Goal: Transaction & Acquisition: Download file/media

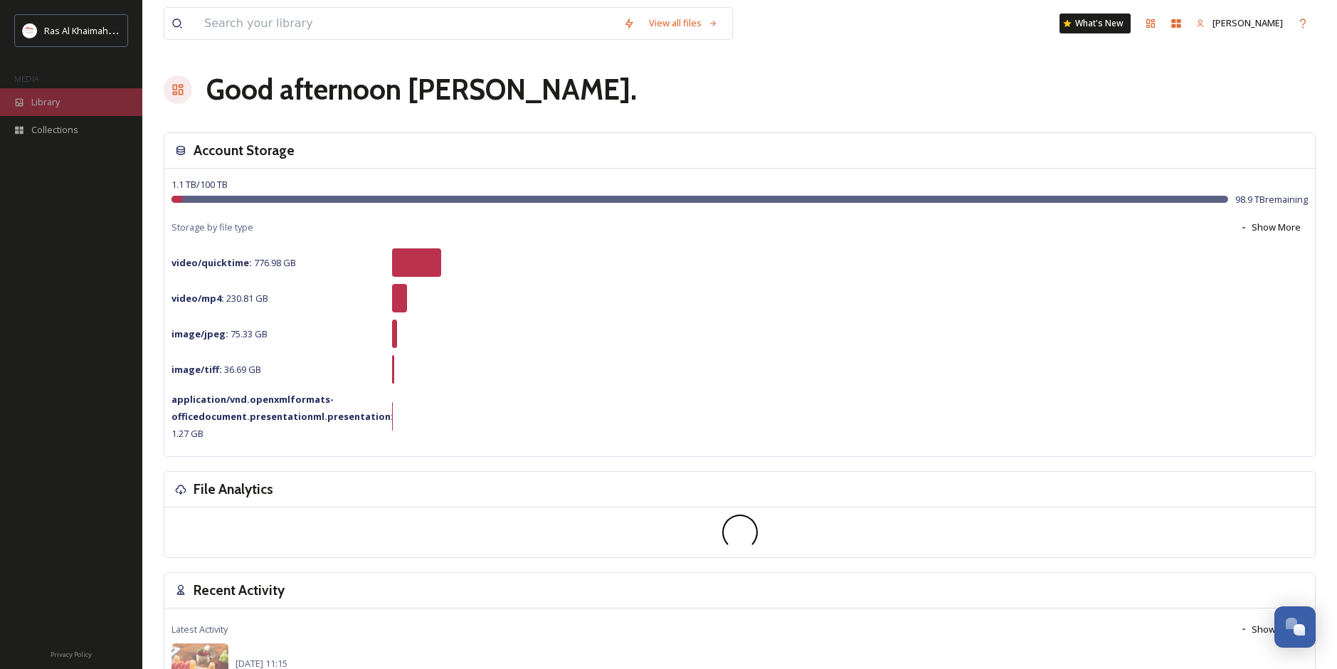
click at [52, 107] on span "Library" at bounding box center [45, 102] width 28 height 14
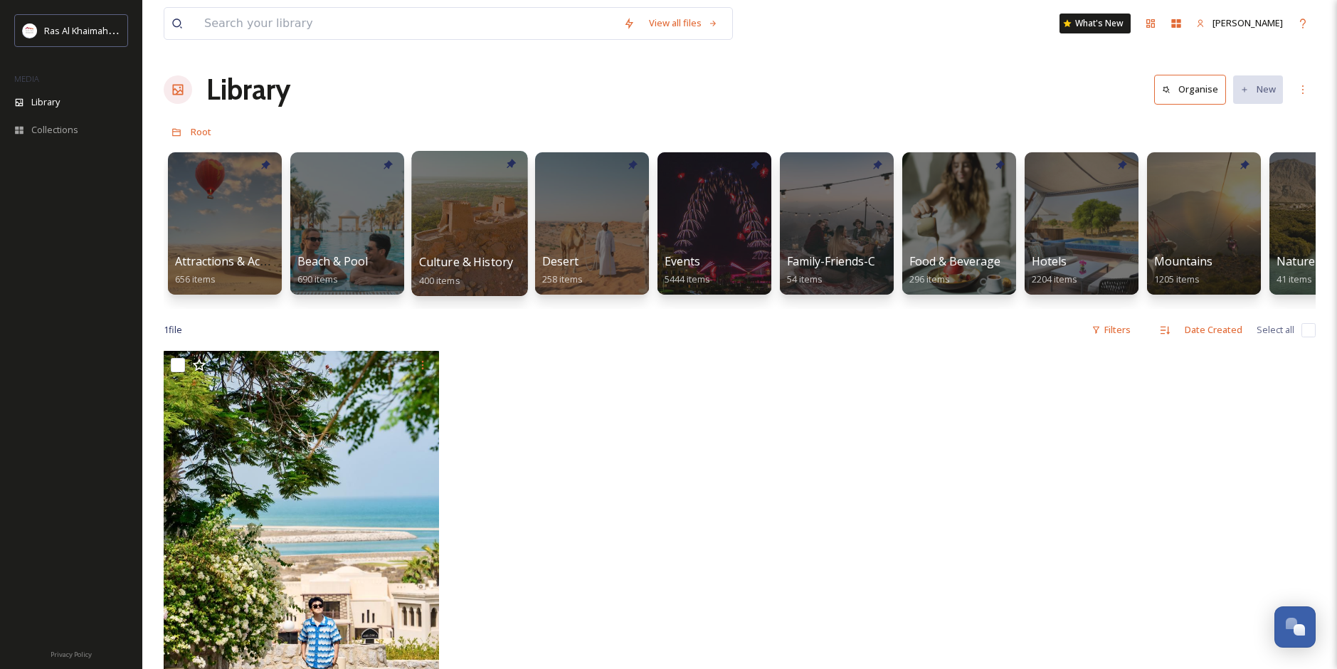
click at [483, 252] on div at bounding box center [469, 223] width 116 height 145
click at [617, 263] on div "Desert 258 items" at bounding box center [593, 271] width 102 height 36
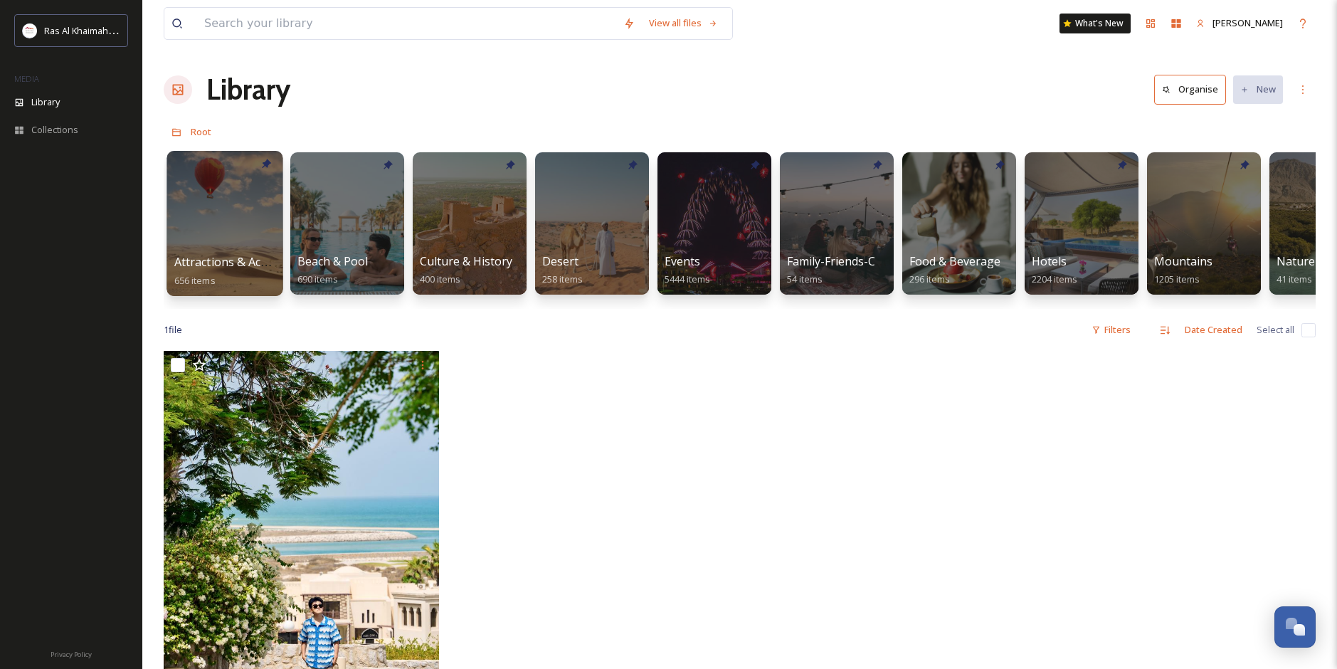
click at [207, 242] on div at bounding box center [225, 223] width 116 height 145
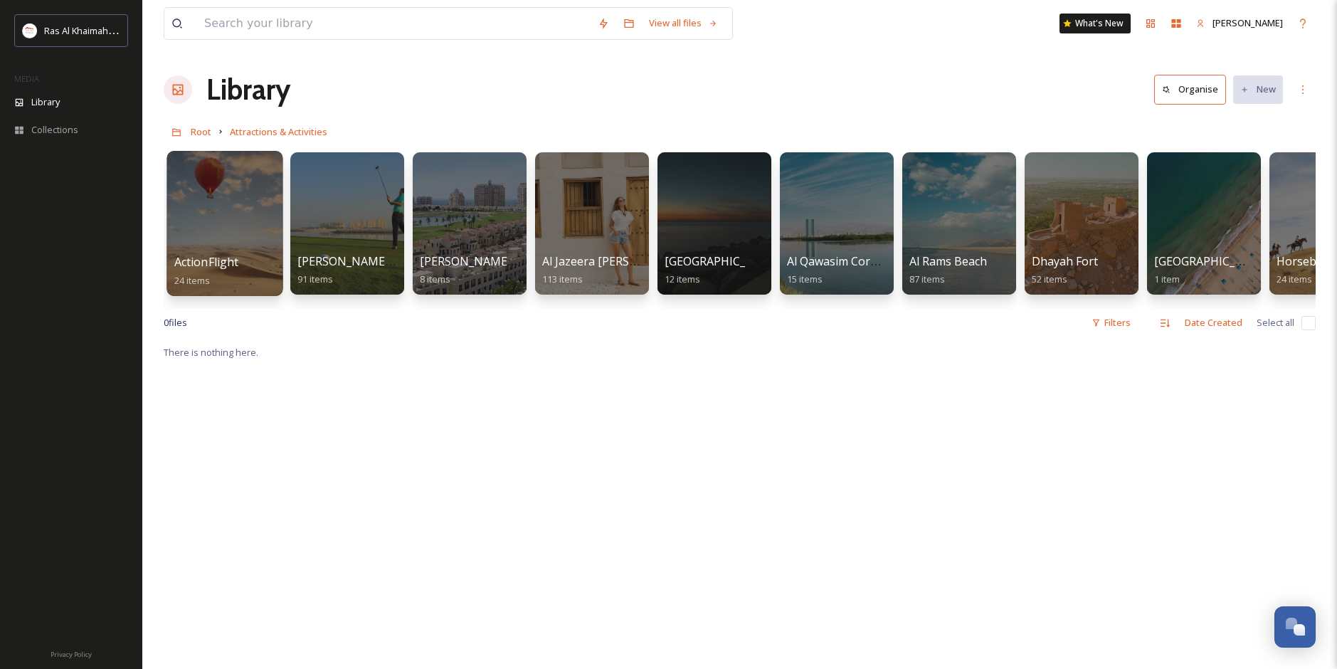
click at [261, 253] on div at bounding box center [225, 223] width 116 height 145
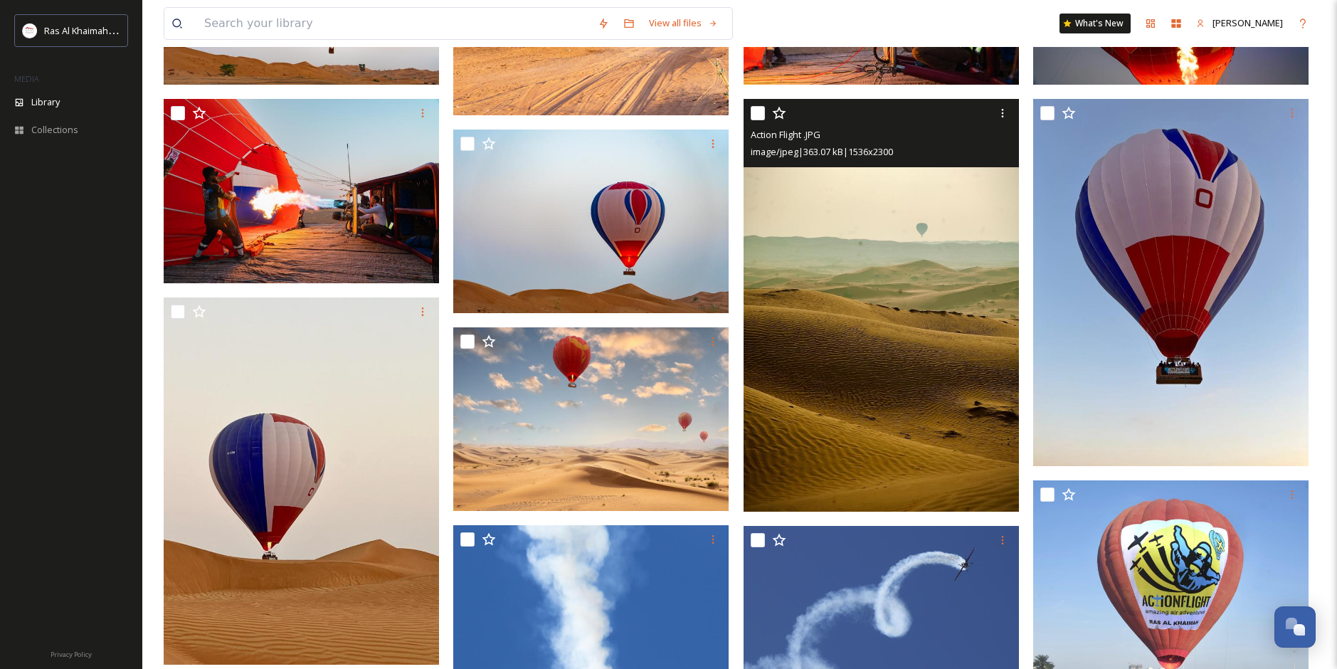
scroll to position [498, 0]
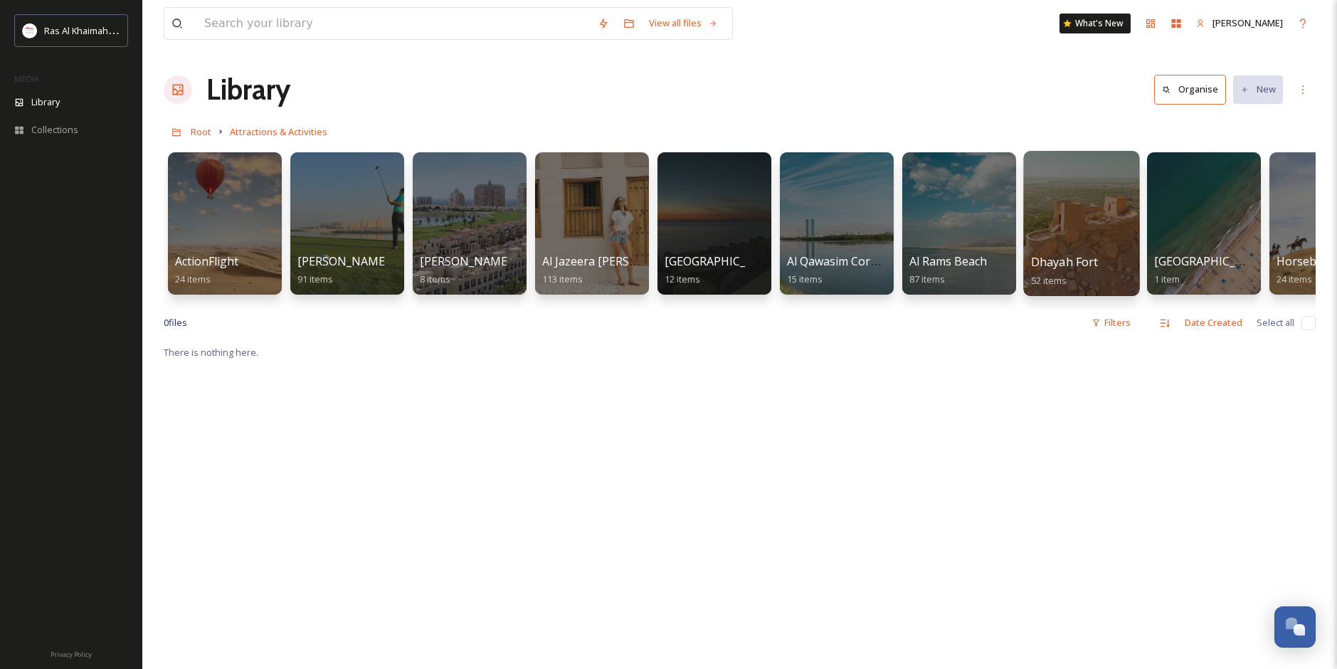
click at [1109, 259] on div "Dhayah Fort 52 items" at bounding box center [1082, 271] width 102 height 36
click at [1069, 227] on div at bounding box center [1081, 223] width 116 height 145
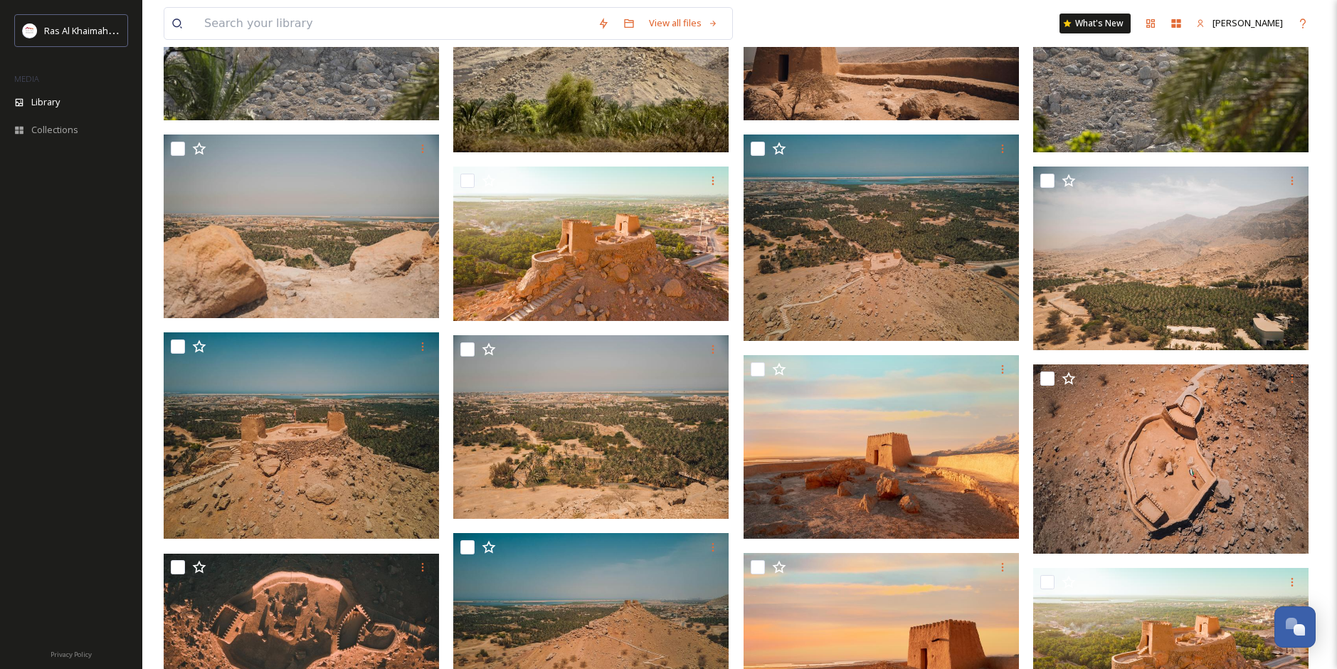
scroll to position [783, 0]
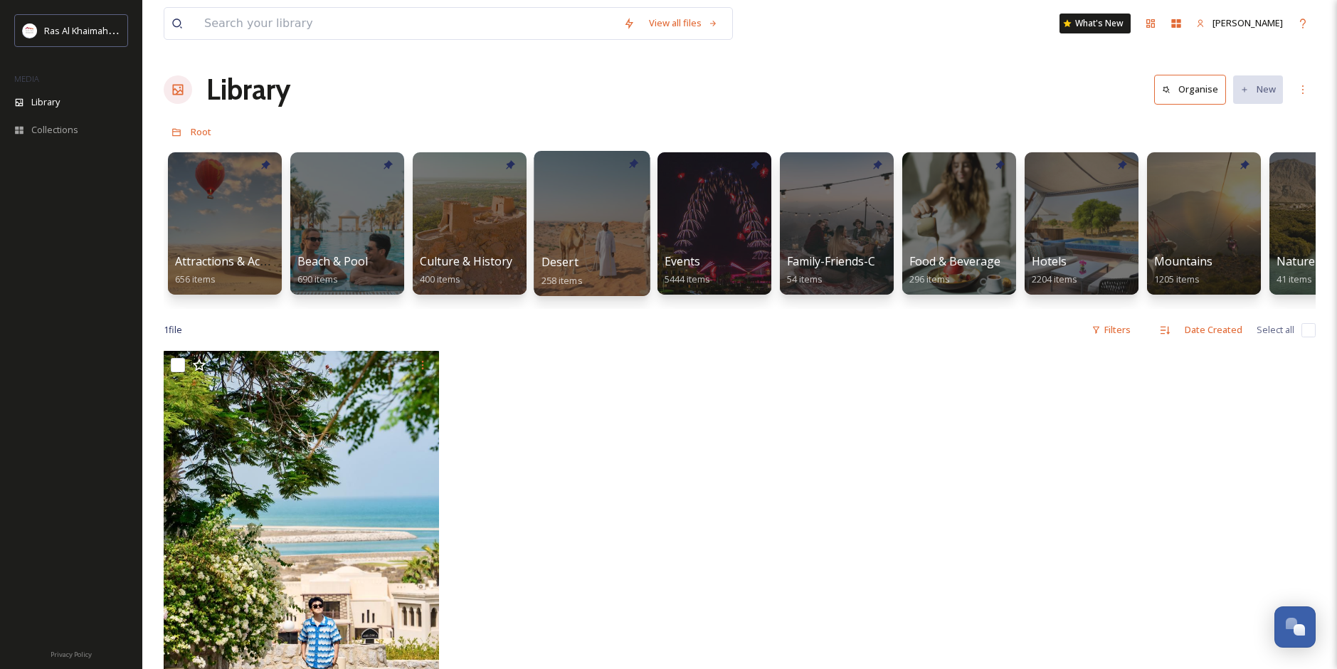
click at [621, 285] on div "Desert 258 items" at bounding box center [593, 271] width 102 height 36
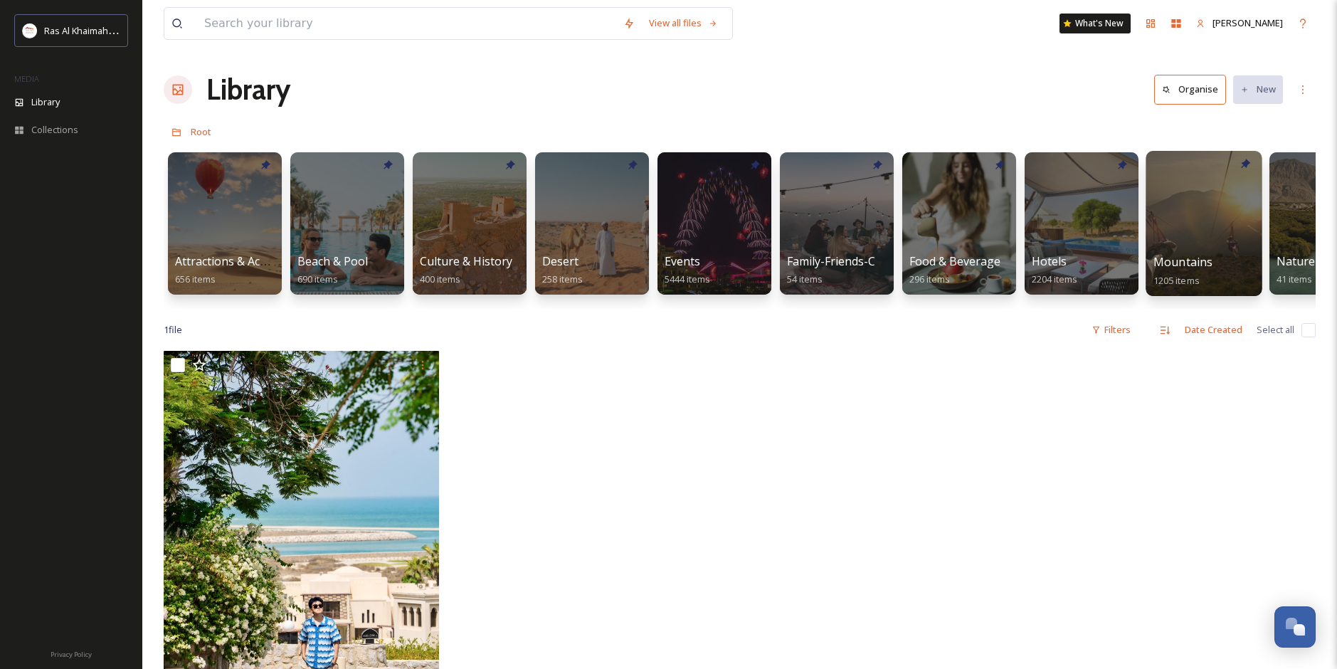
click at [1224, 274] on div "Mountains 1205 items" at bounding box center [1205, 271] width 102 height 36
click at [1186, 258] on span "Mountains" at bounding box center [1184, 262] width 60 height 16
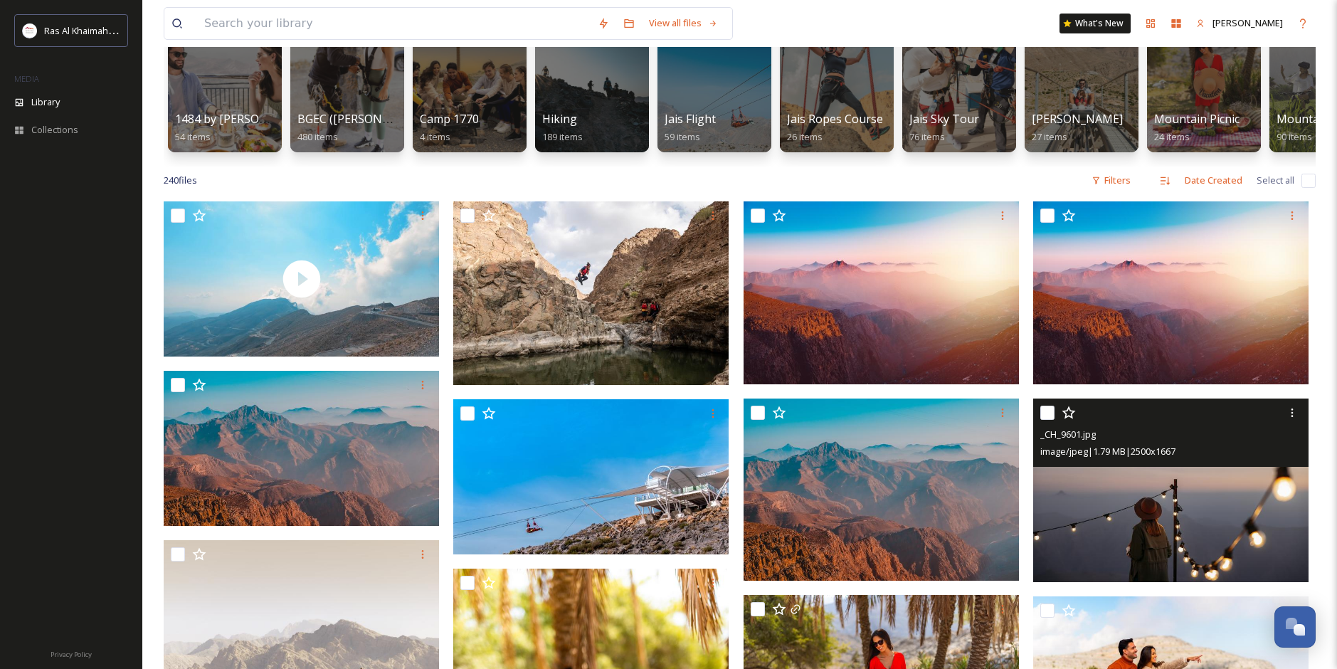
scroll to position [285, 0]
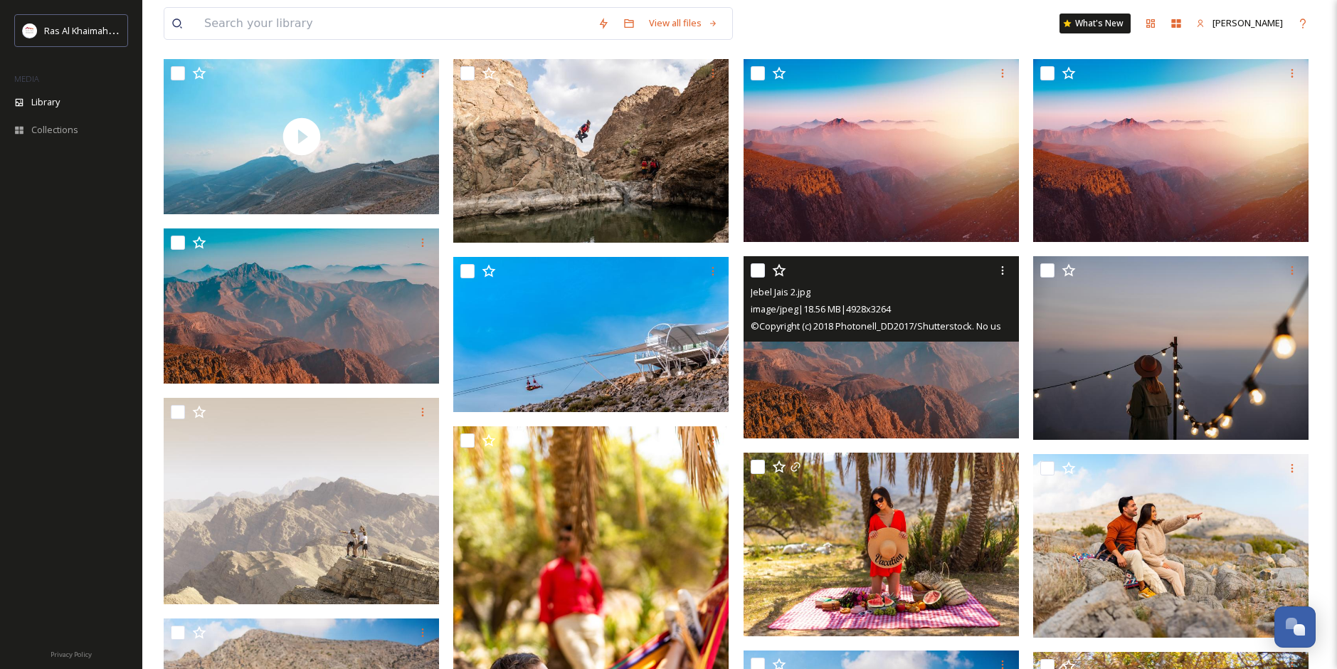
click at [932, 394] on img at bounding box center [881, 347] width 275 height 183
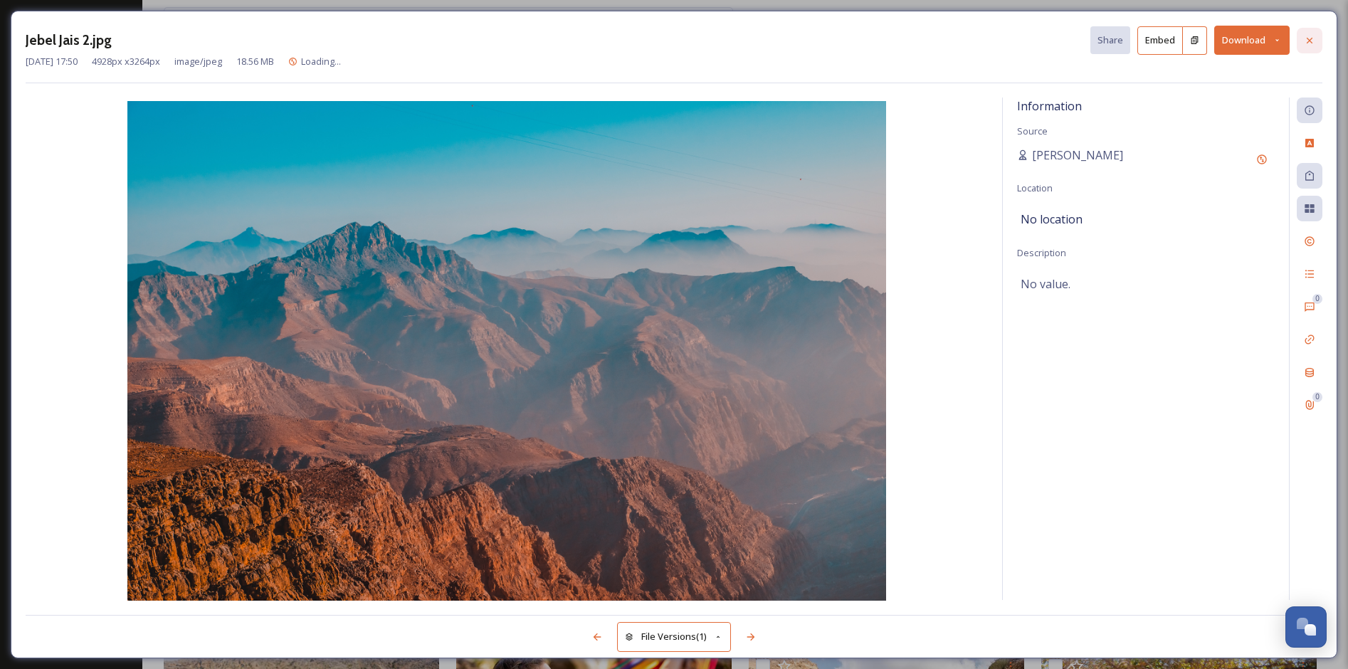
click at [1311, 42] on icon at bounding box center [1309, 40] width 11 height 11
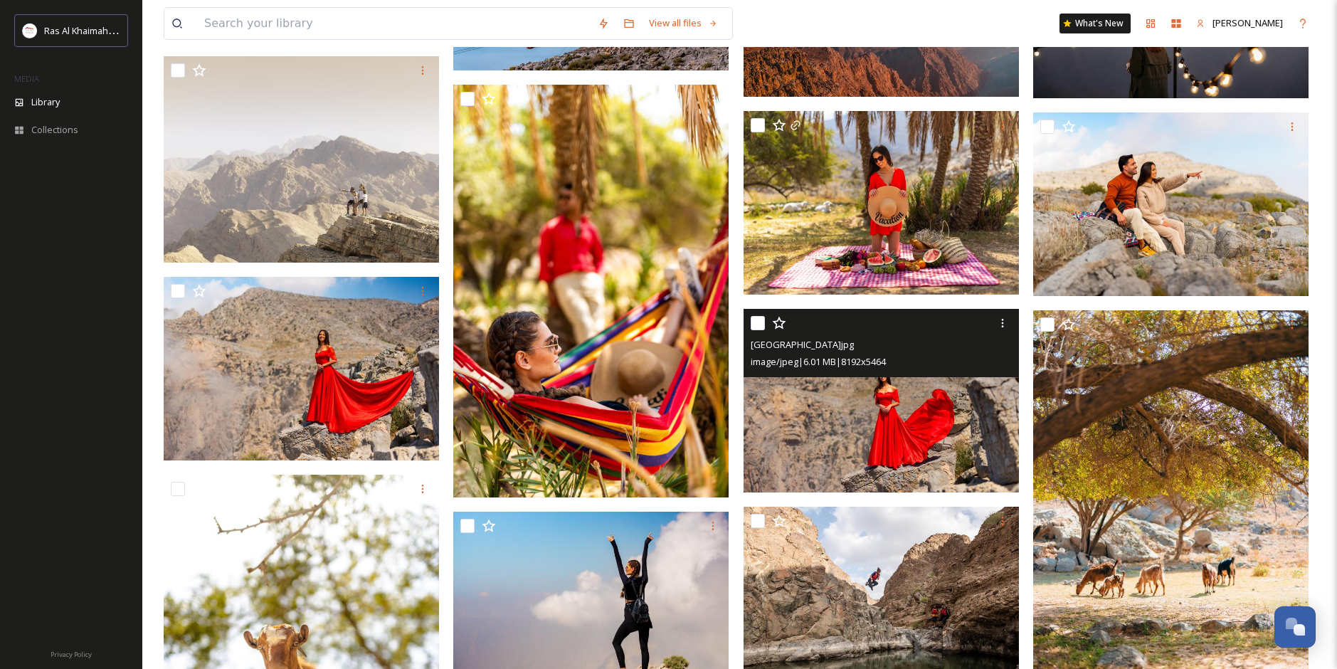
scroll to position [498, 0]
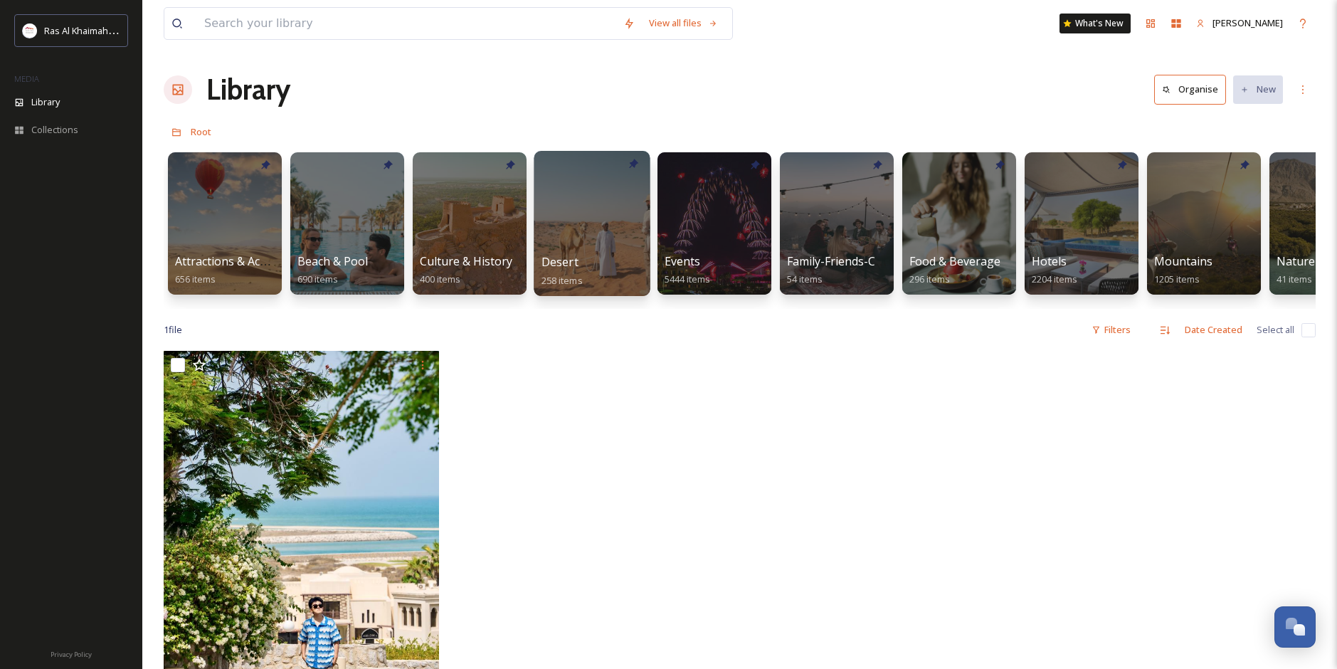
click at [572, 258] on span "Desert" at bounding box center [560, 262] width 37 height 16
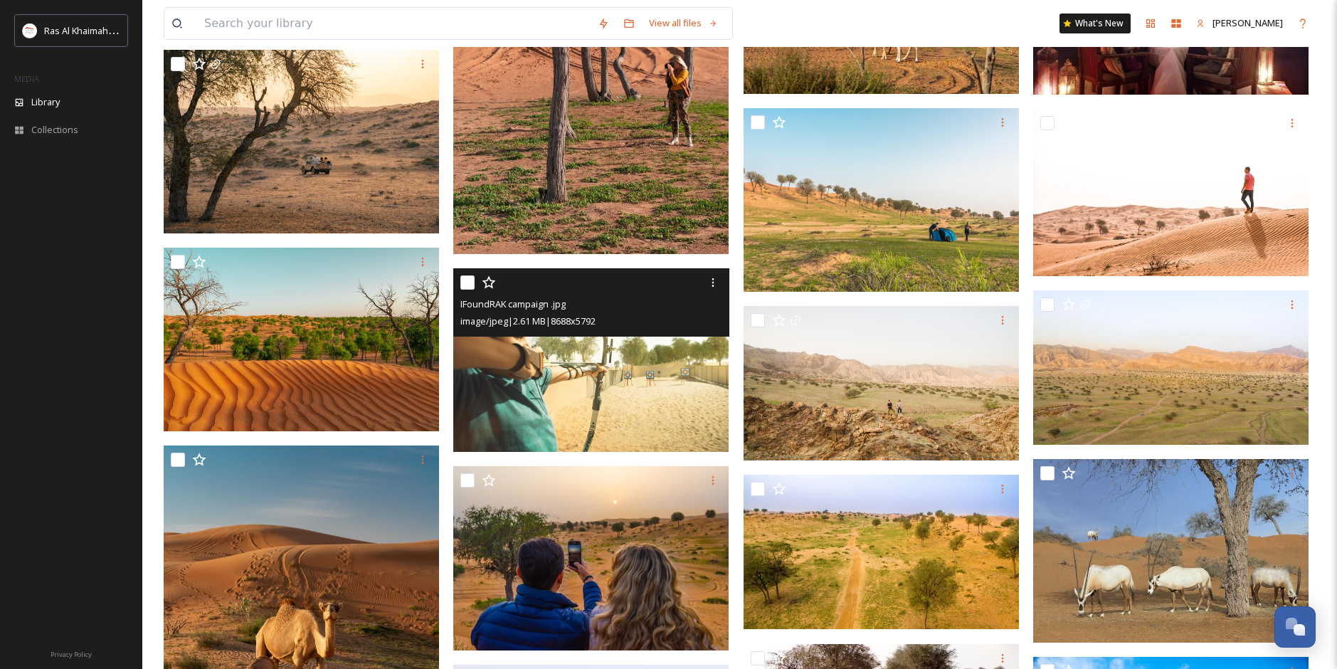
scroll to position [1850, 0]
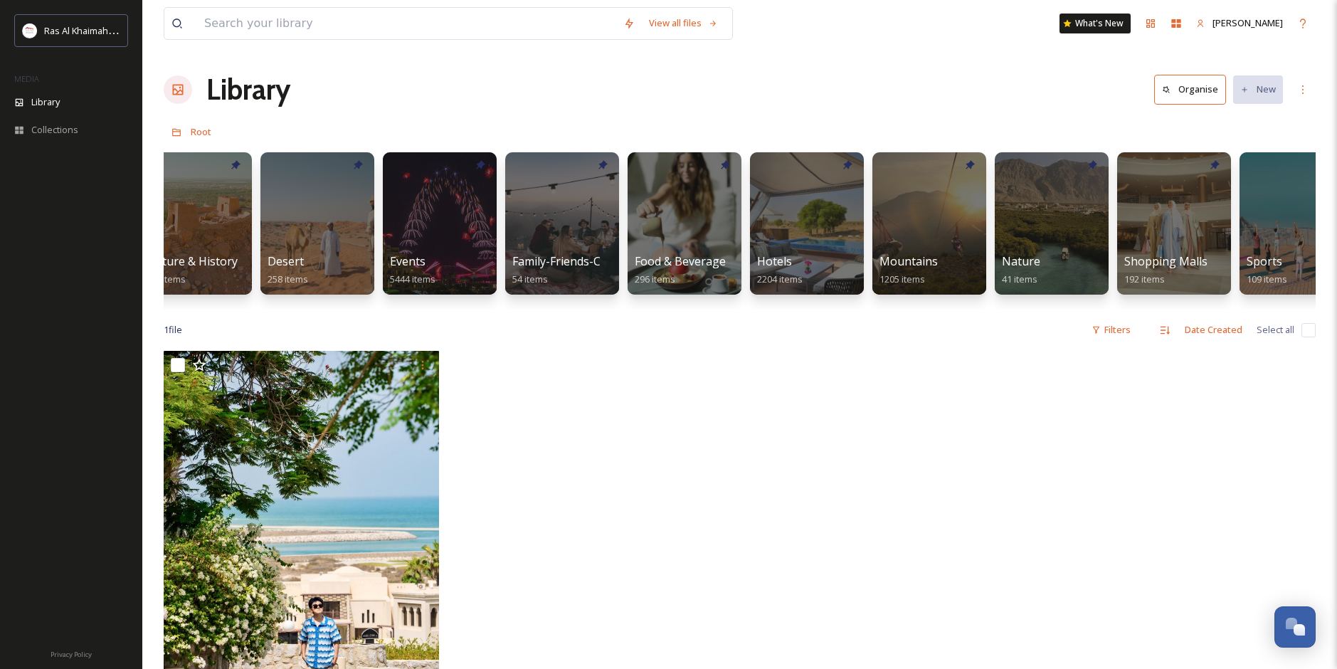
scroll to position [0, 427]
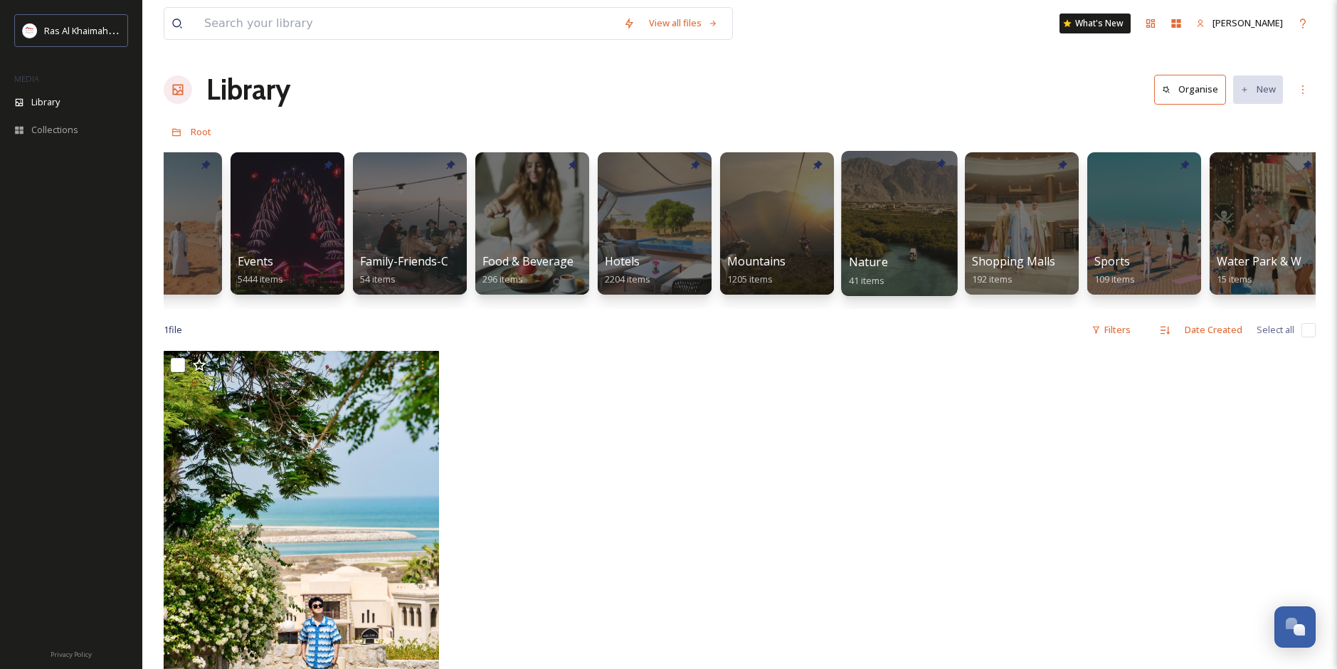
click at [888, 257] on div "Nature 41 items" at bounding box center [900, 271] width 102 height 36
click at [895, 251] on div at bounding box center [899, 223] width 116 height 145
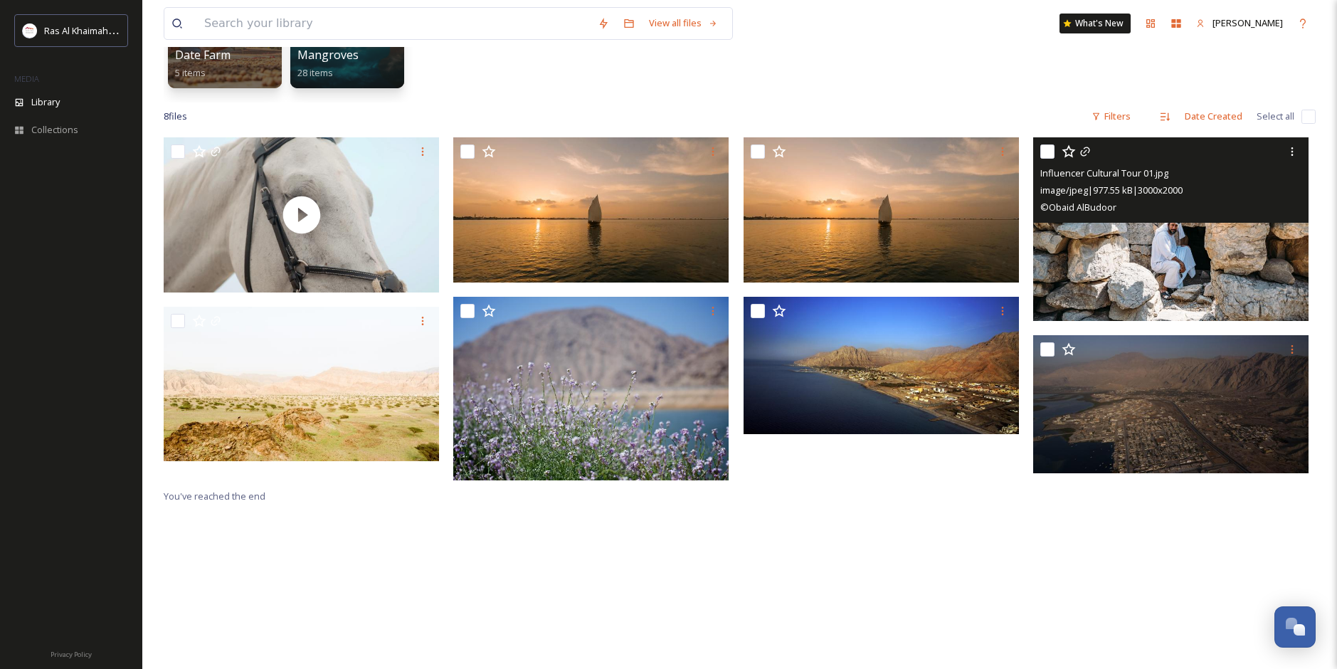
scroll to position [214, 0]
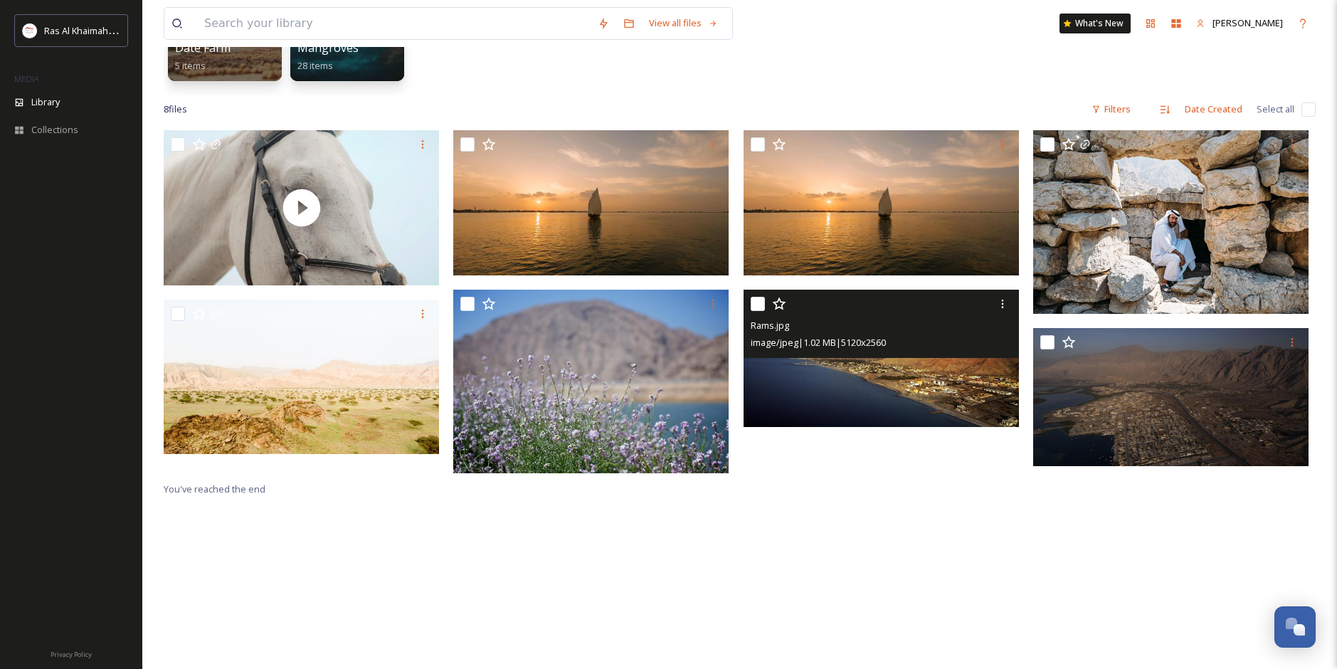
click at [908, 389] on img at bounding box center [881, 359] width 275 height 138
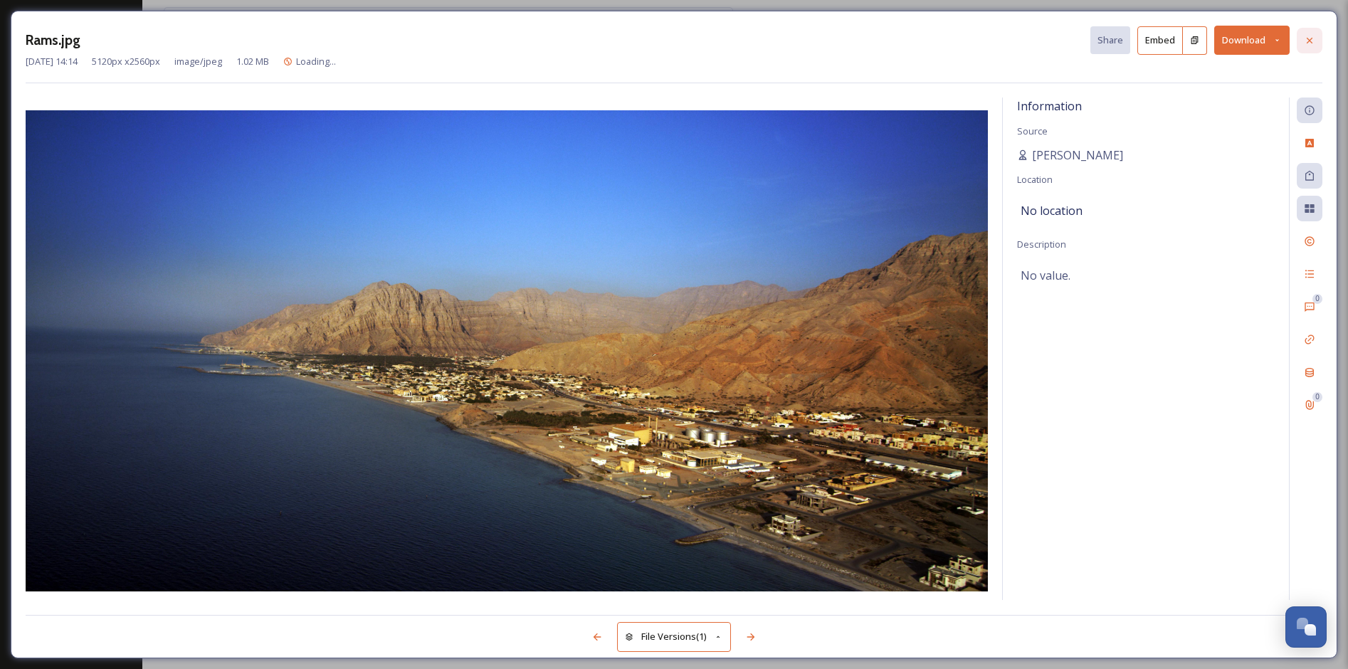
click at [1311, 41] on icon at bounding box center [1310, 40] width 6 height 6
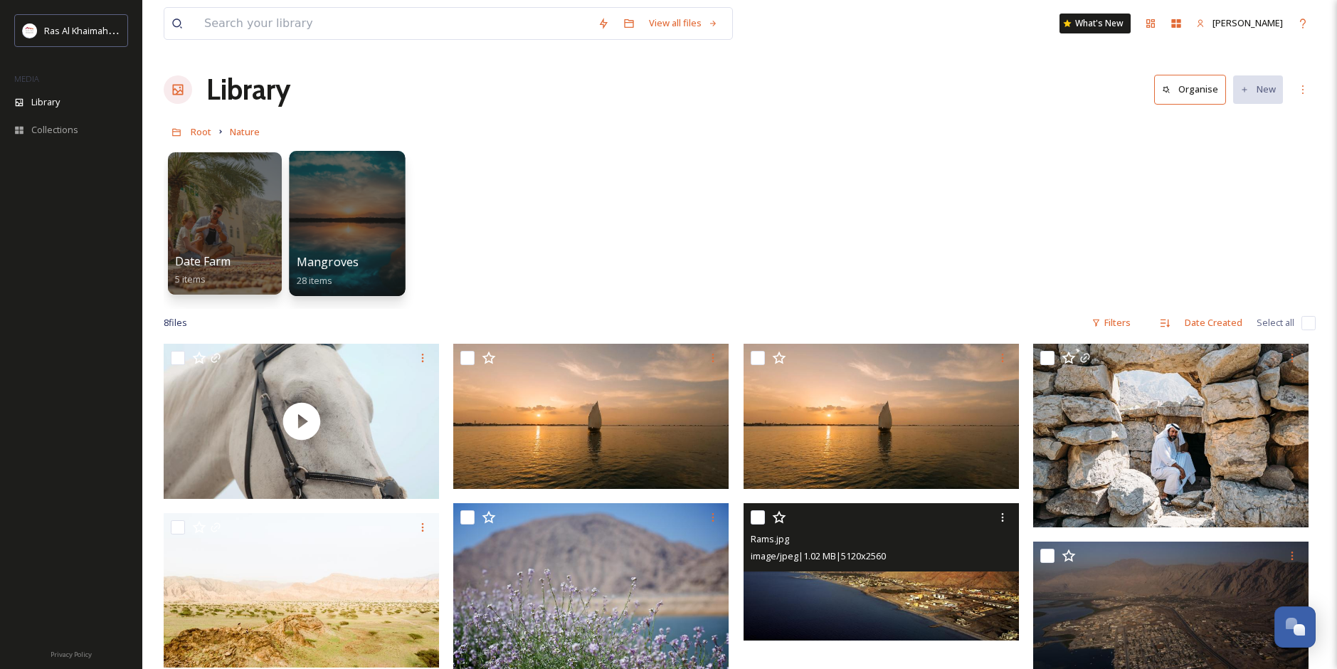
click at [376, 226] on div at bounding box center [347, 223] width 116 height 145
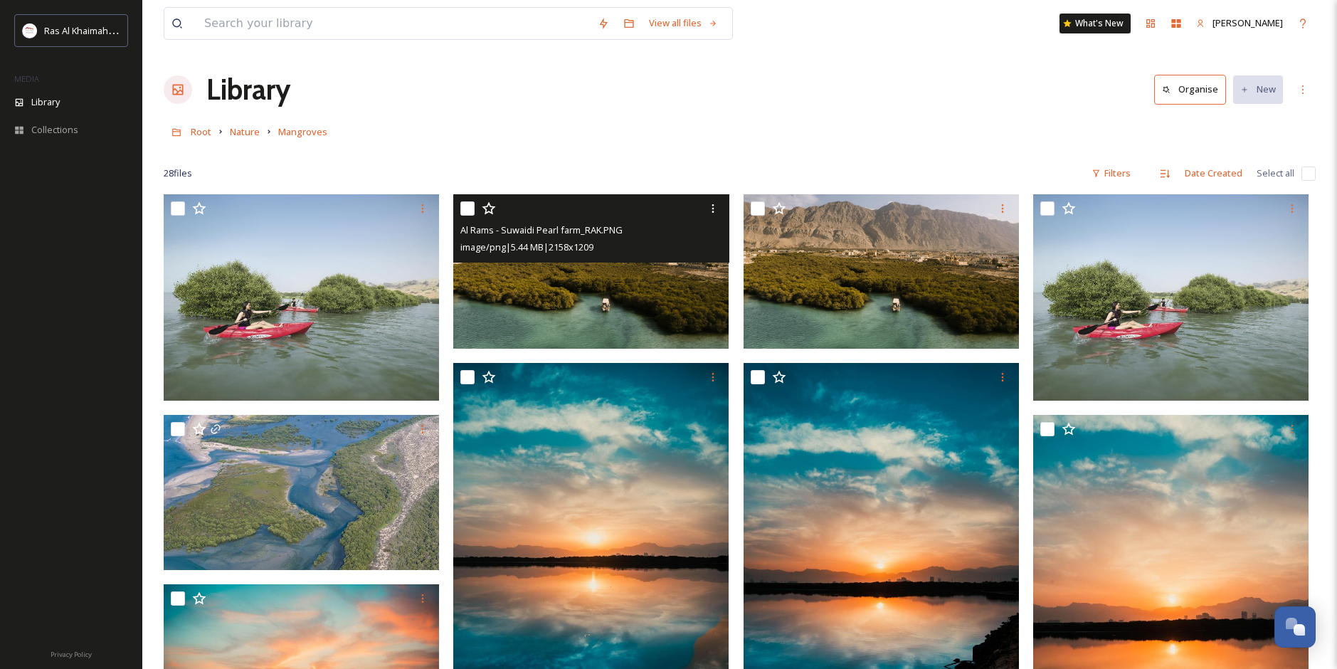
click at [639, 307] on img at bounding box center [590, 271] width 275 height 154
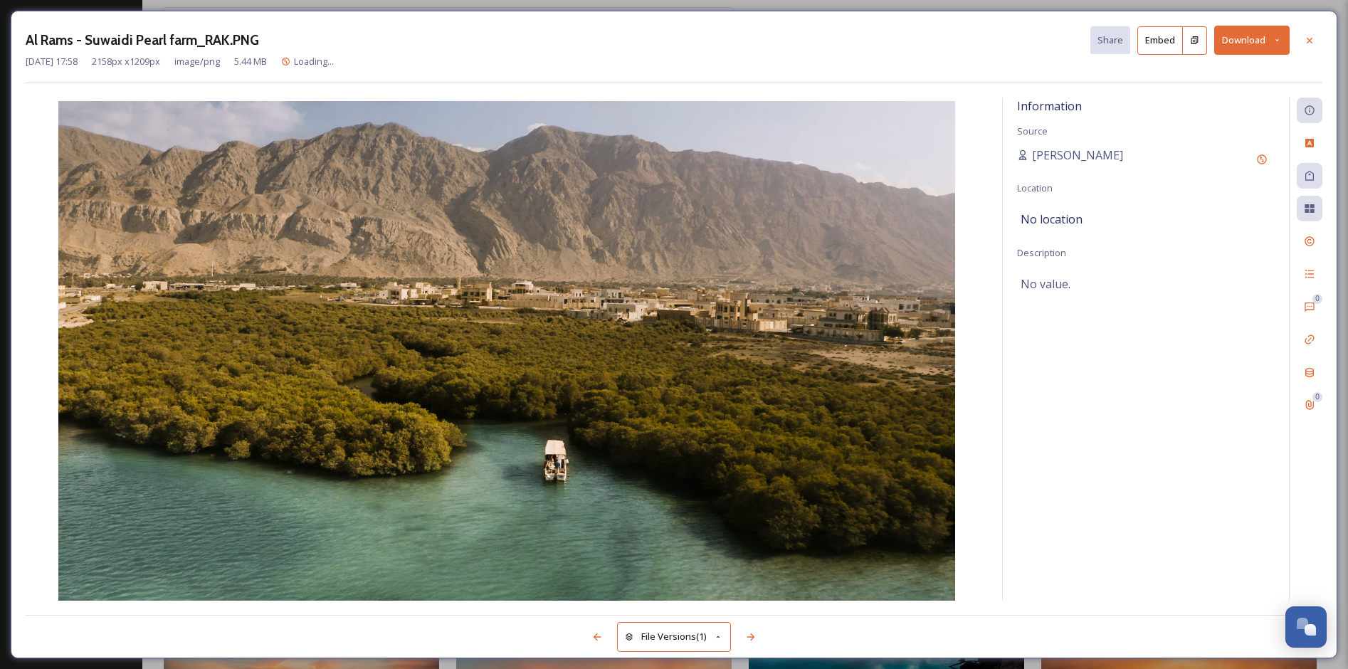
click at [1248, 43] on button "Download" at bounding box center [1251, 40] width 75 height 29
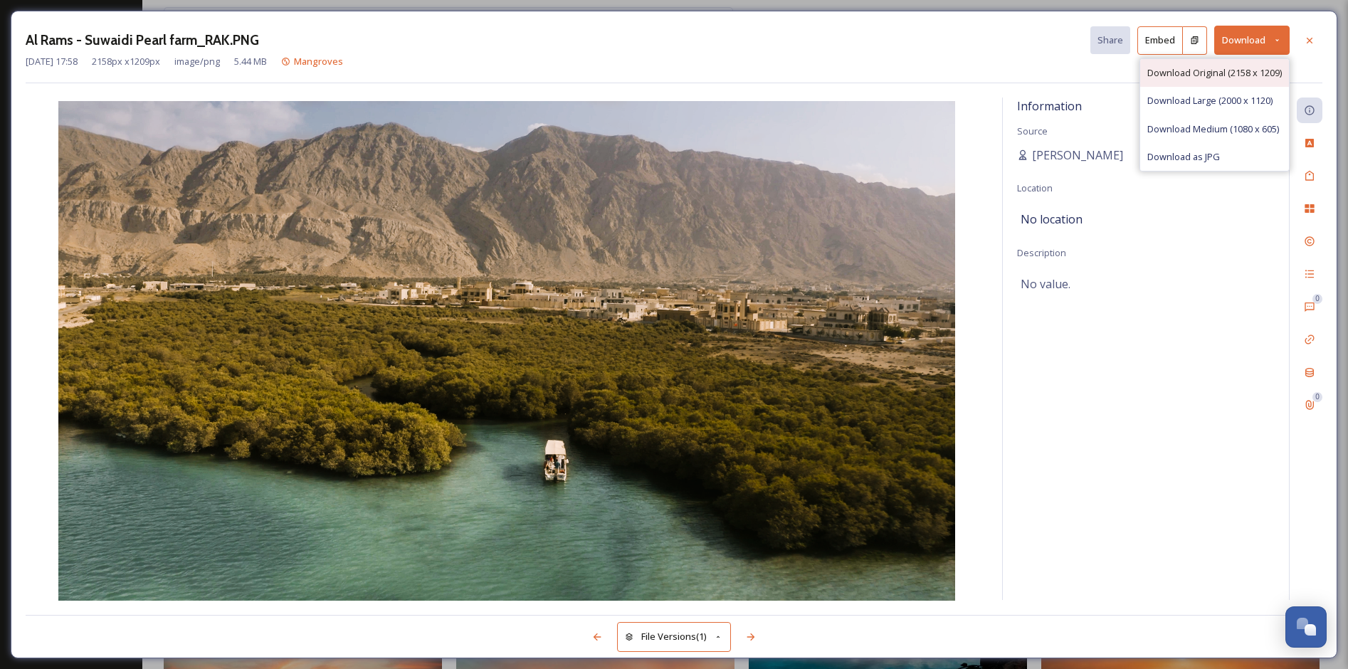
click at [1228, 80] on span "Download Original (2158 x 1209)" at bounding box center [1214, 73] width 135 height 14
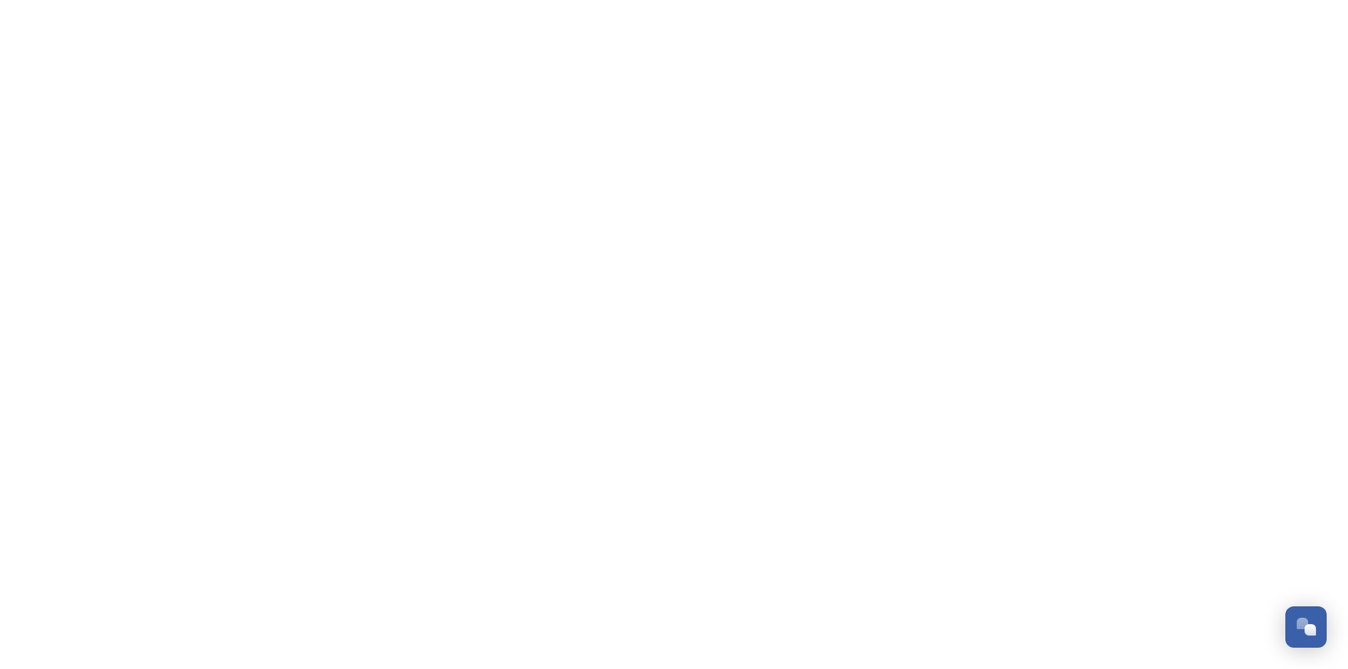
click at [989, 0] on html "Dismiss GoSquared Assistant Chat with SnapSea Team GoSquared Assistant Submit G…" at bounding box center [674, 0] width 1348 height 0
drag, startPoint x: 707, startPoint y: 370, endPoint x: 688, endPoint y: 355, distance: 24.9
click at [707, 0] on html "Dismiss GoSquared Assistant Chat with SnapSea Team GoSquared Assistant Submit G…" at bounding box center [674, 0] width 1348 height 0
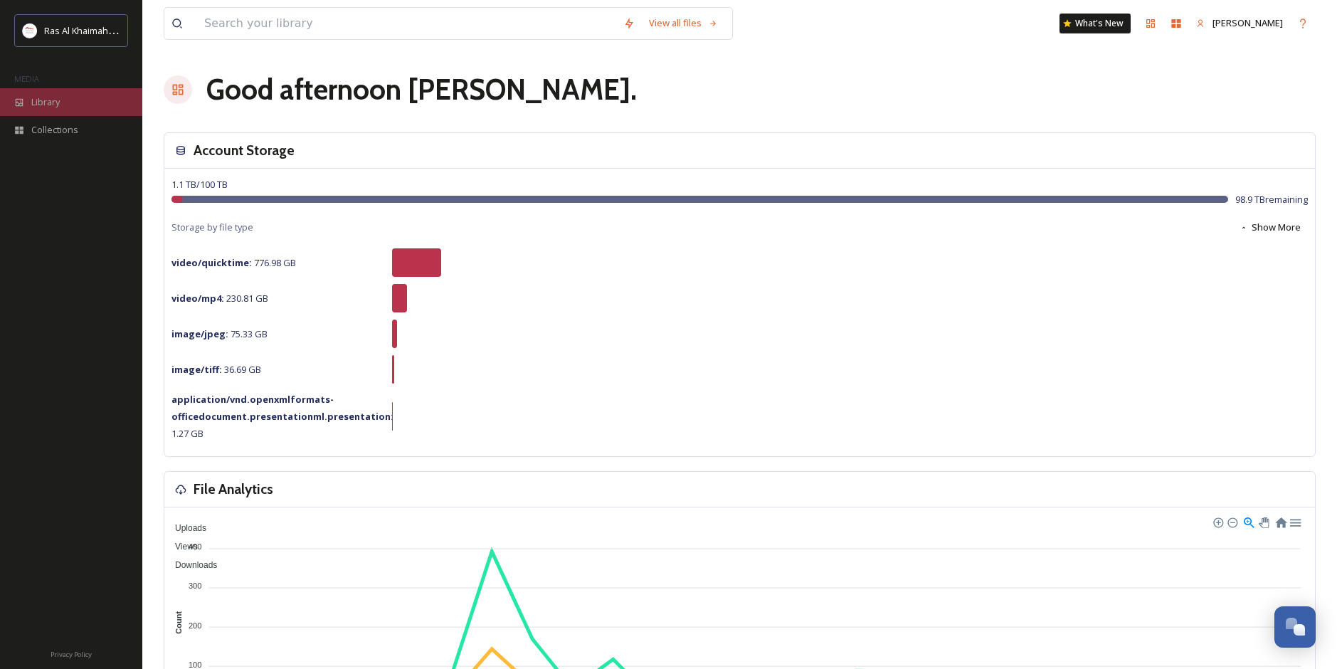
click at [45, 100] on span "Library" at bounding box center [45, 102] width 28 height 14
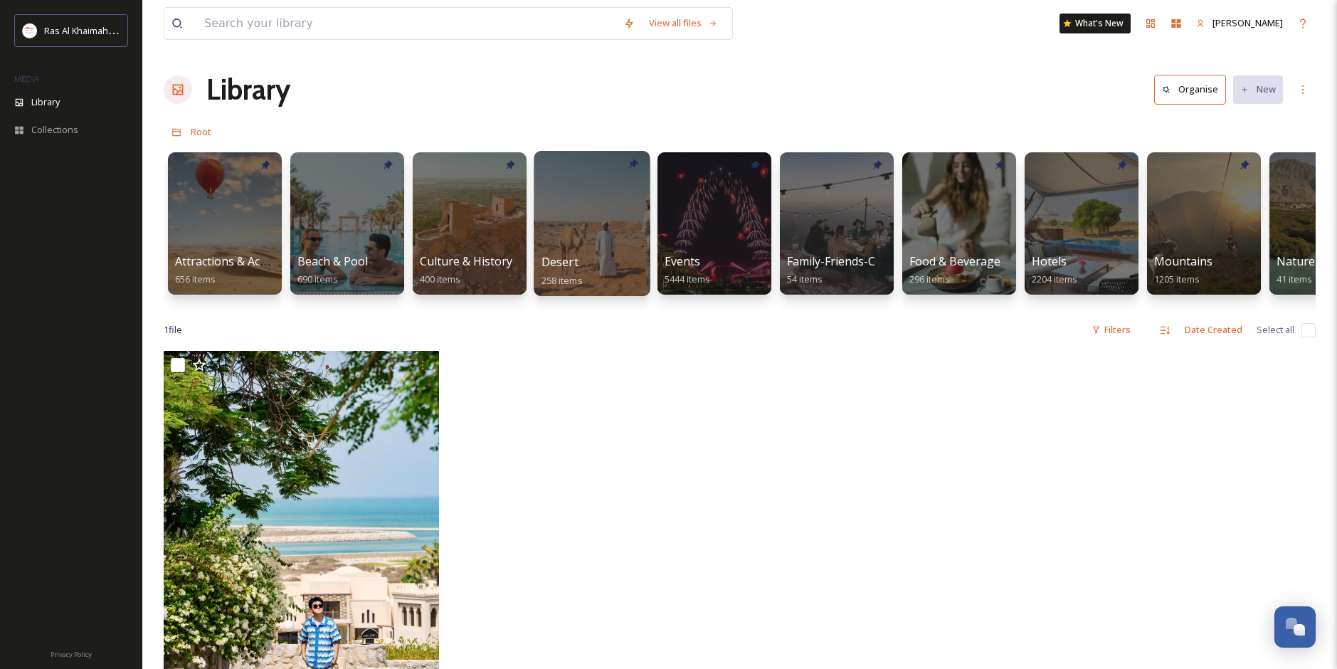
click at [589, 249] on div at bounding box center [592, 223] width 116 height 145
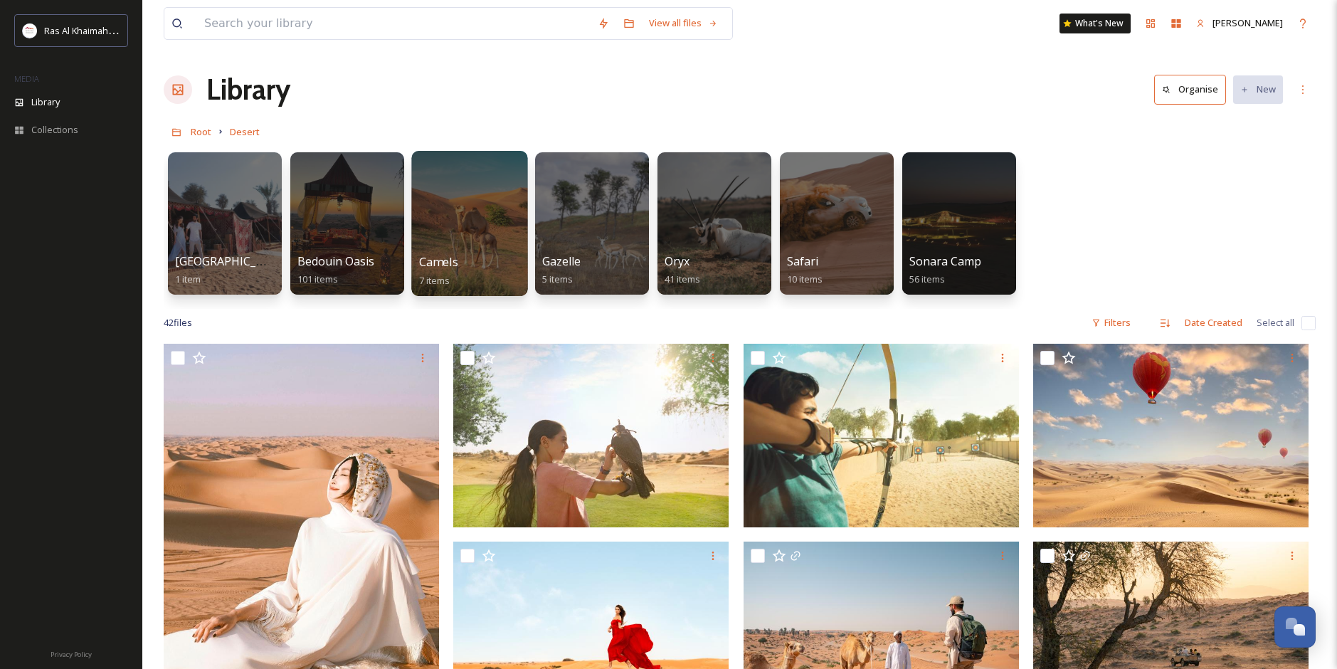
click at [480, 247] on div at bounding box center [469, 223] width 116 height 145
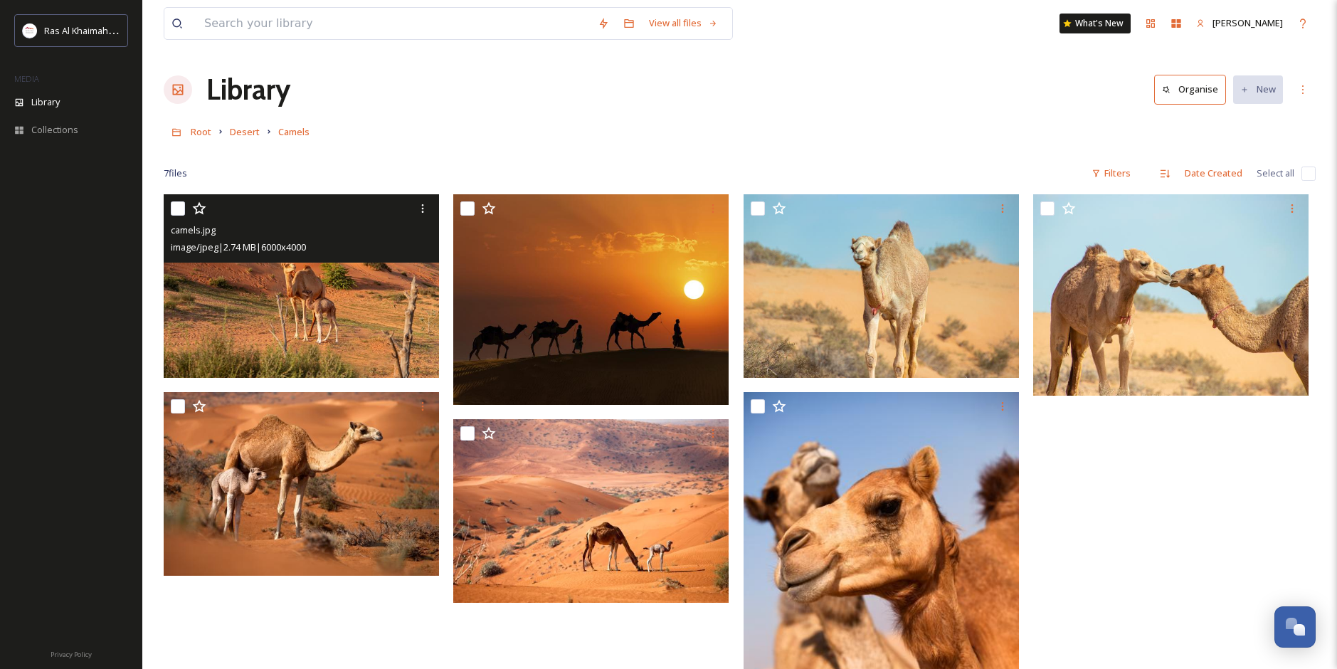
click at [357, 319] on img at bounding box center [301, 286] width 275 height 184
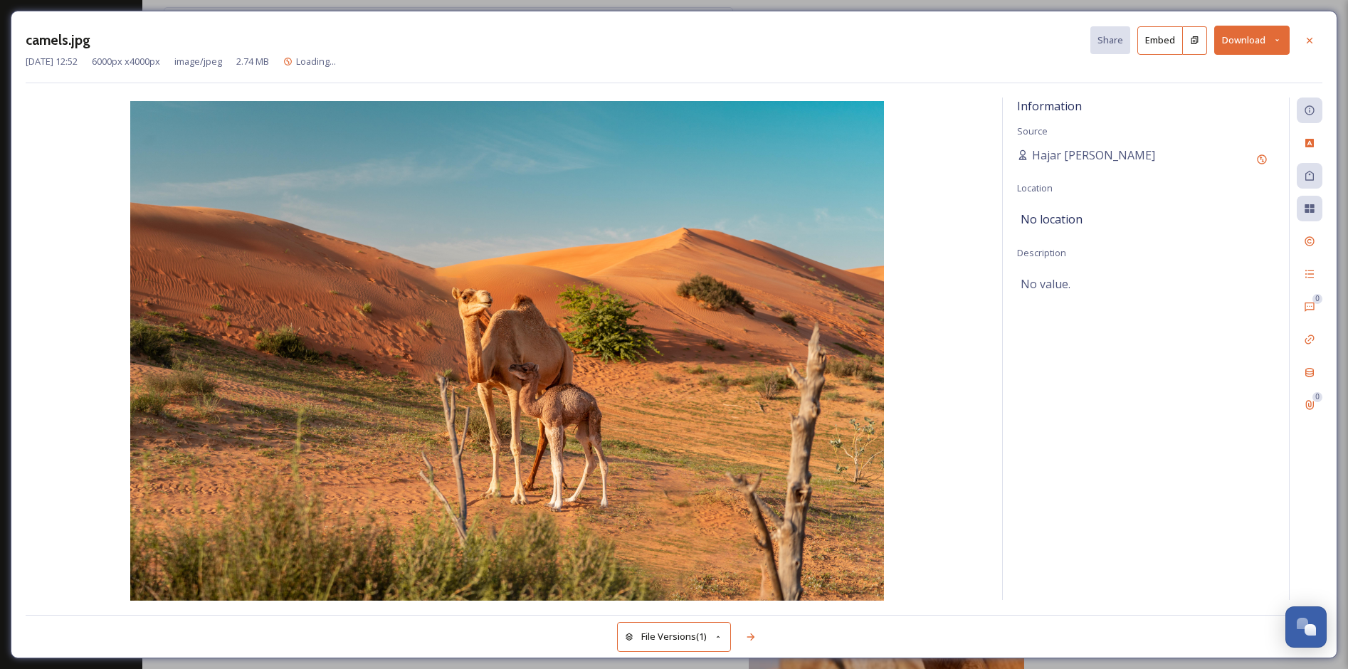
click at [1238, 51] on button "Download" at bounding box center [1251, 40] width 75 height 29
click at [1211, 73] on span "Download Original (6000 x 4000)" at bounding box center [1214, 73] width 135 height 14
